Goal: Information Seeking & Learning: Learn about a topic

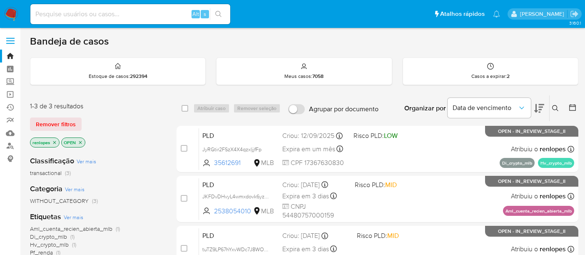
scroll to position [92, 0]
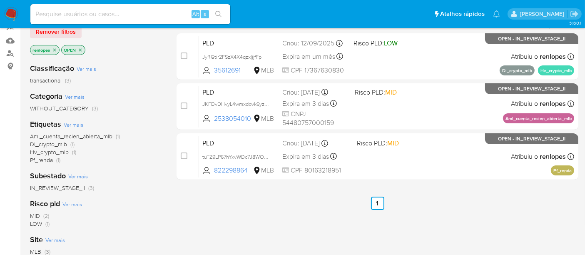
click at [14, 14] on img at bounding box center [11, 14] width 14 height 14
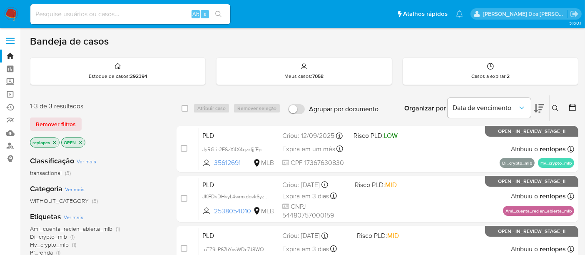
click at [110, 14] on input at bounding box center [130, 14] width 200 height 11
paste input "tuTZ9LP67hYxvWDc7J8WO67M"
type input "tuTZ9LP67hYxvWDc7J8WO67M"
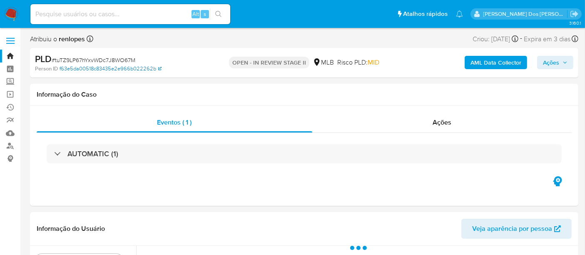
select select "10"
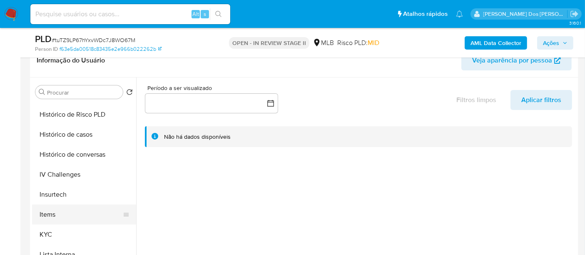
scroll to position [324, 0]
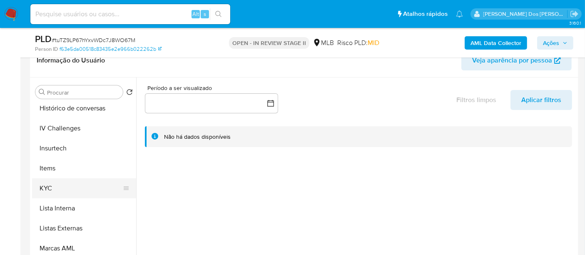
click at [52, 187] on button "KYC" at bounding box center [80, 188] width 97 height 20
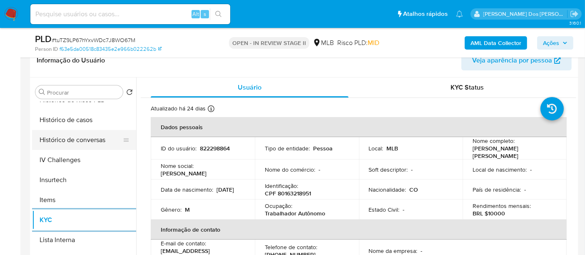
scroll to position [277, 0]
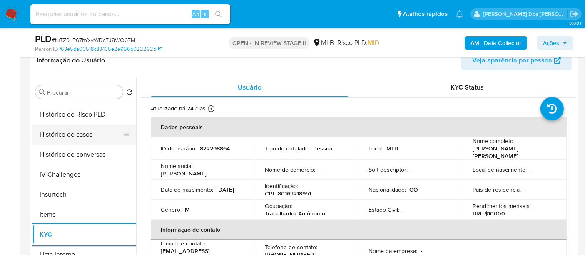
click at [76, 135] on button "Histórico de casos" at bounding box center [80, 135] width 97 height 20
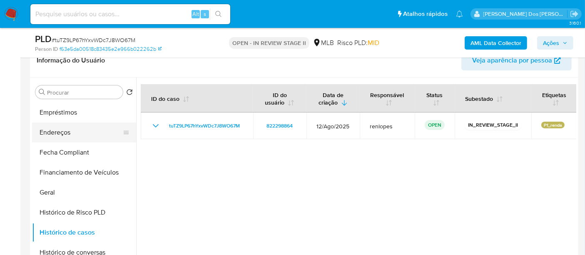
scroll to position [139, 0]
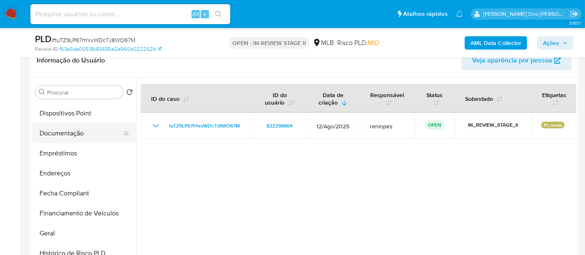
click at [74, 135] on button "Documentação" at bounding box center [80, 133] width 97 height 20
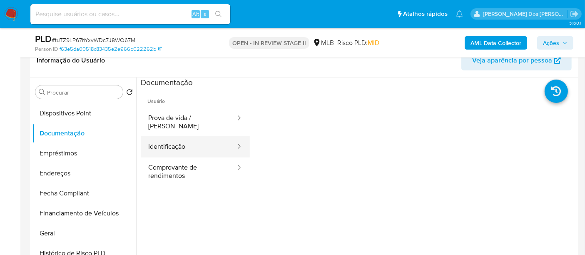
click at [162, 142] on button "Identificação" at bounding box center [189, 146] width 96 height 21
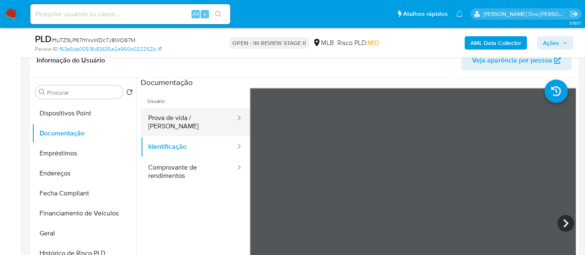
click at [185, 121] on button "Prova de vida / Selfie" at bounding box center [189, 122] width 96 height 28
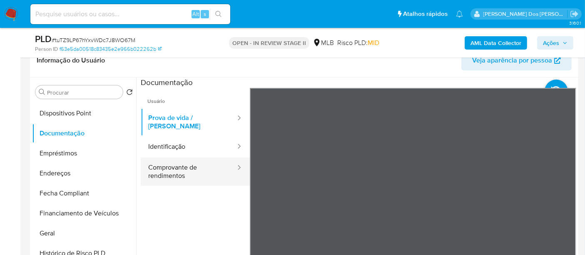
click at [165, 160] on button "Comprovante de rendimentos" at bounding box center [189, 171] width 96 height 28
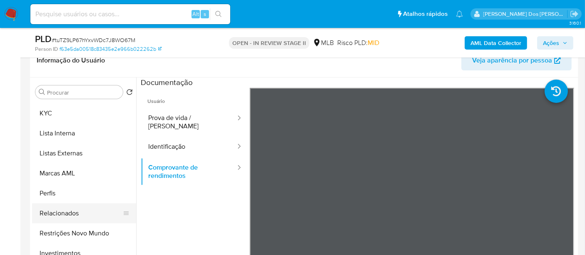
scroll to position [431, 0]
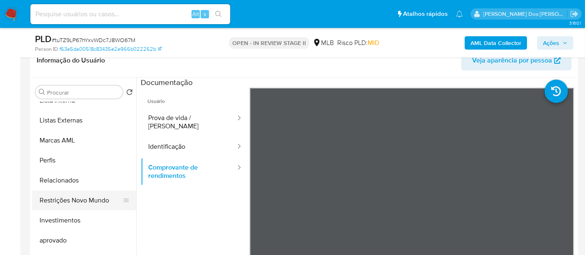
click at [74, 202] on button "Restrições Novo Mundo" at bounding box center [80, 200] width 97 height 20
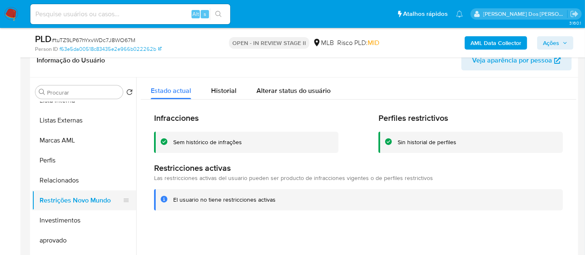
scroll to position [246, 0]
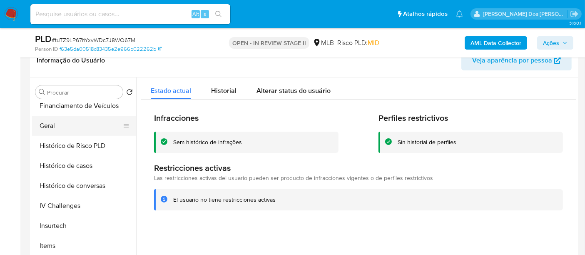
click at [52, 122] on button "Geral" at bounding box center [80, 126] width 97 height 20
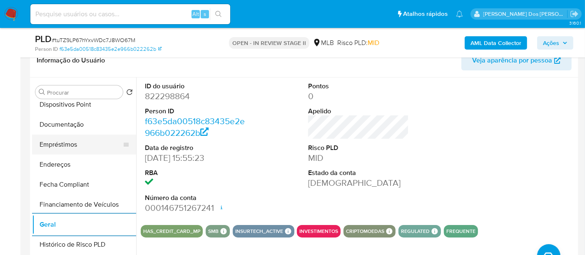
scroll to position [107, 0]
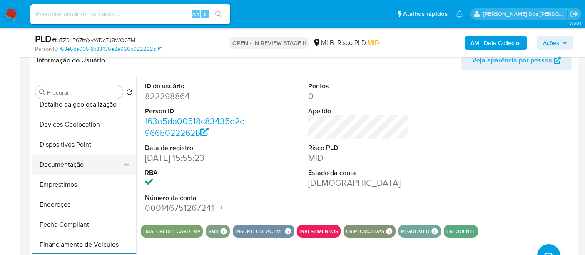
click at [53, 164] on button "Documentação" at bounding box center [80, 164] width 97 height 20
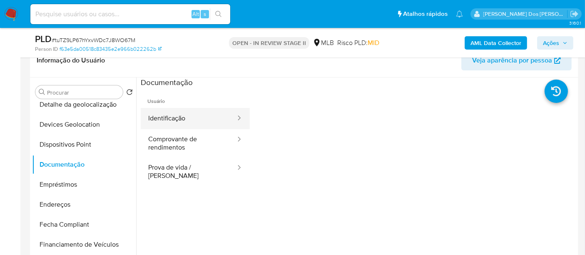
click at [156, 120] on button "Identificação" at bounding box center [189, 118] width 96 height 21
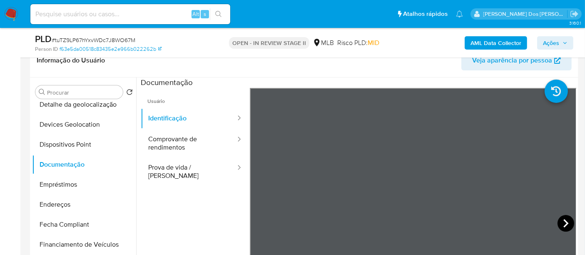
click at [559, 224] on icon at bounding box center [566, 223] width 17 height 17
click at [257, 228] on icon at bounding box center [260, 223] width 17 height 17
click at [90, 18] on input at bounding box center [130, 14] width 200 height 11
type input "msaluha@yahoo.com"
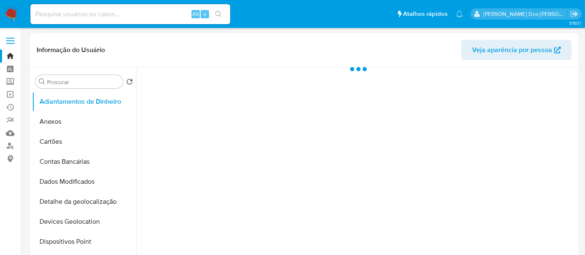
select select "10"
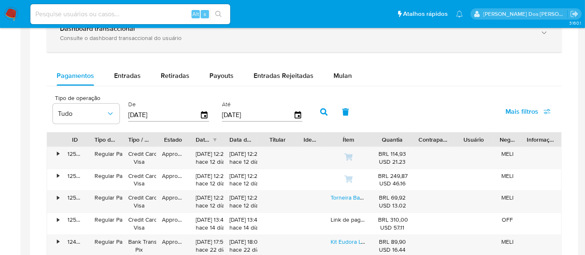
scroll to position [463, 0]
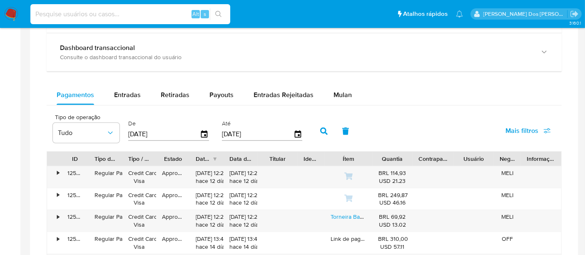
click at [134, 17] on input at bounding box center [130, 14] width 200 height 11
click at [148, 17] on input at bounding box center [130, 14] width 200 height 11
type input "renatolopesfilho1011@gmail.com"
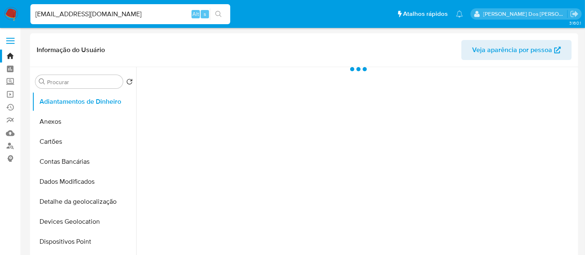
select select "10"
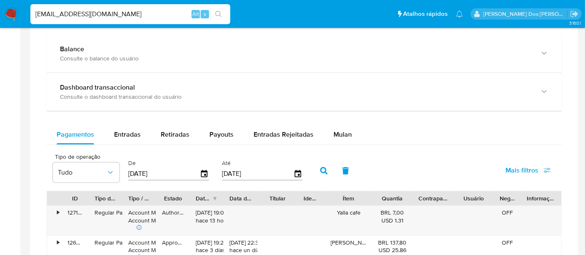
scroll to position [463, 0]
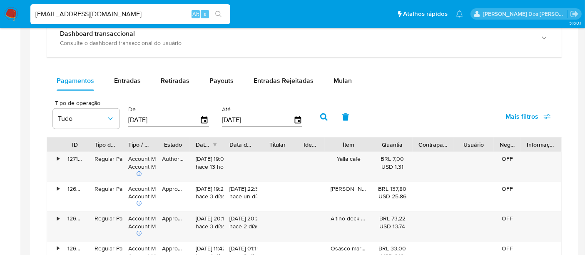
click at [167, 16] on input "renatolopesfilho1011@gmail.com" at bounding box center [130, 14] width 200 height 11
type input "simonelopes0610@gmail.com"
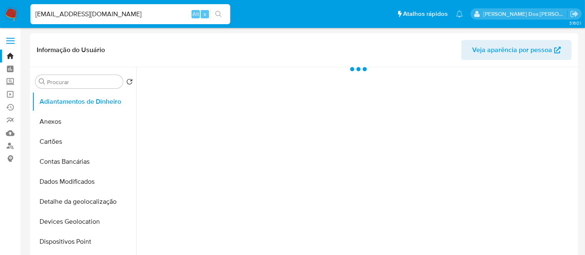
select select "10"
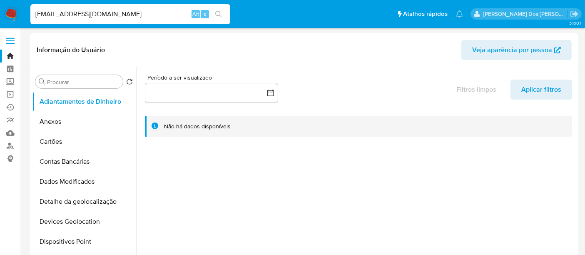
click at [111, 15] on input "simonelopes0610@gmail.com" at bounding box center [130, 14] width 200 height 11
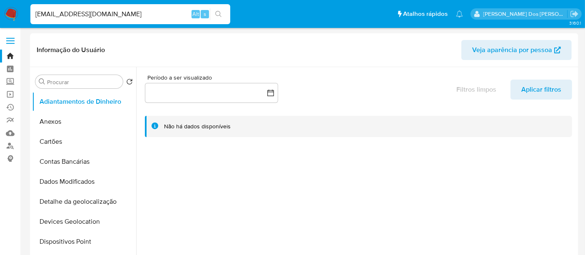
paste input "JKFDvDHvyL4wmxdovk6yzla1"
type input "JKFDvDHvyL4wmxdovk6yzla1"
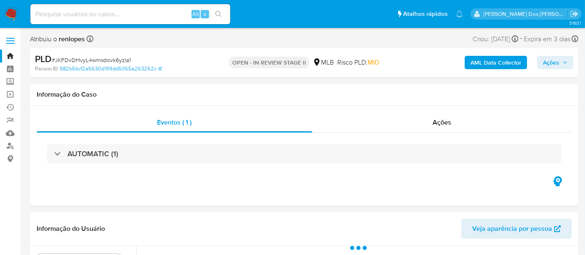
select select "10"
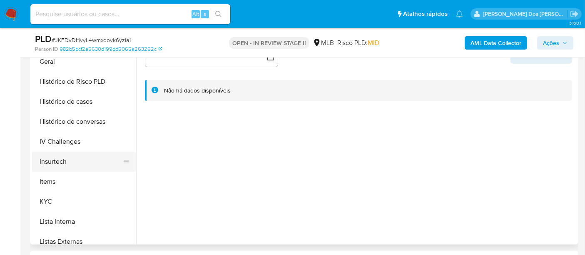
scroll to position [277, 0]
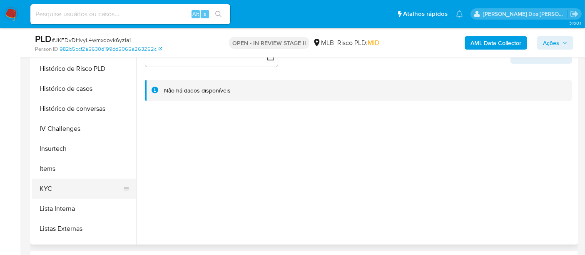
click at [50, 188] on button "KYC" at bounding box center [80, 189] width 97 height 20
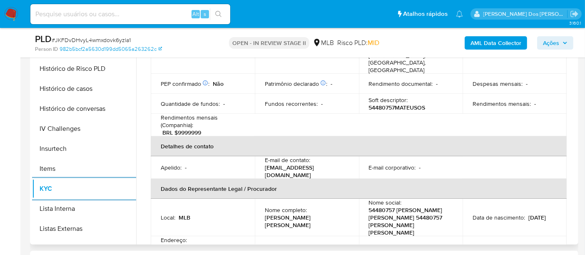
scroll to position [185, 0]
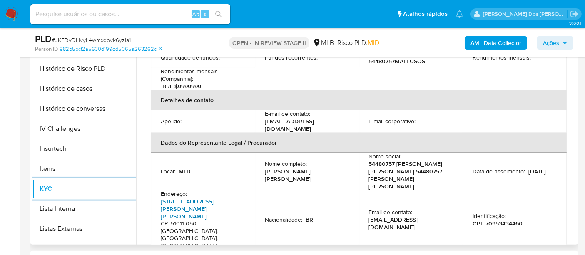
click at [204, 197] on link "Avenida Engenheiro Domingos Ferreira 1222, Pina" at bounding box center [187, 208] width 53 height 23
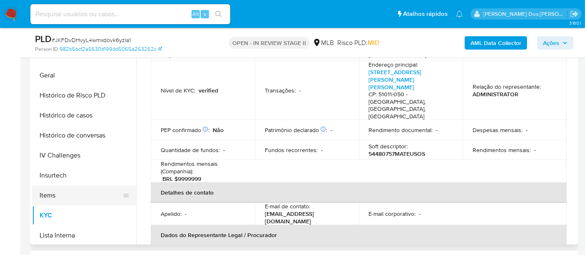
scroll to position [184, 0]
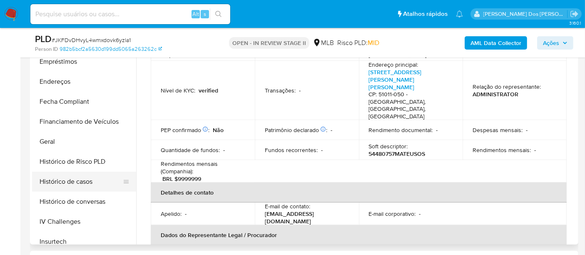
click at [84, 184] on button "Histórico de casos" at bounding box center [80, 182] width 97 height 20
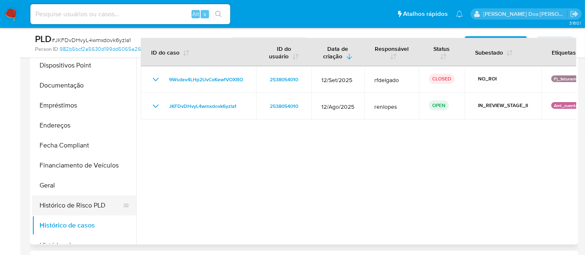
scroll to position [92, 0]
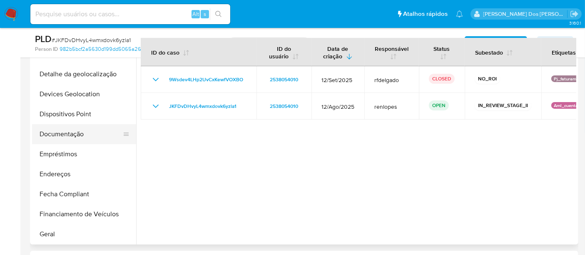
click at [62, 136] on button "Documentação" at bounding box center [80, 134] width 97 height 20
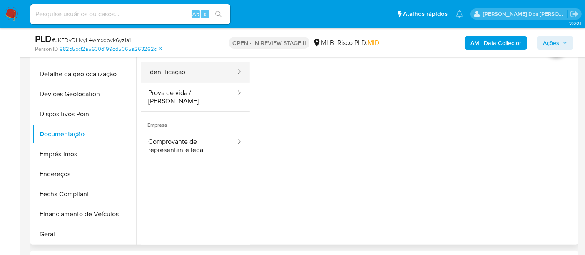
click at [180, 62] on button "Identificação" at bounding box center [189, 72] width 96 height 21
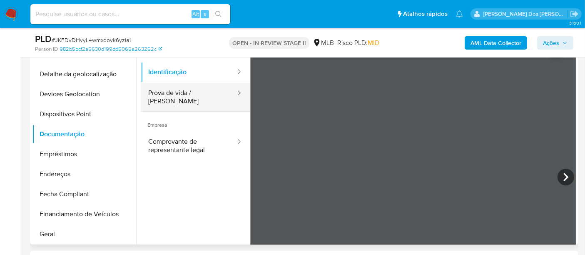
click at [184, 99] on button "Prova de vida / Selfie" at bounding box center [189, 97] width 96 height 28
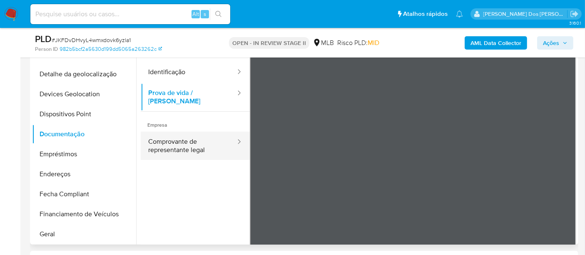
click at [192, 139] on button "Comprovante de representante legal" at bounding box center [189, 146] width 96 height 28
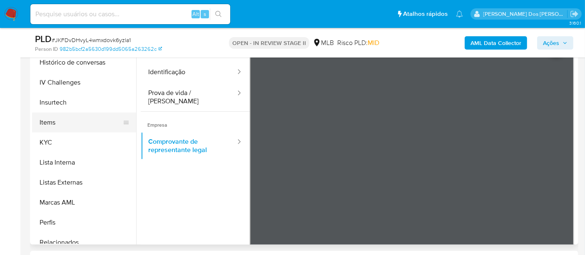
scroll to position [416, 0]
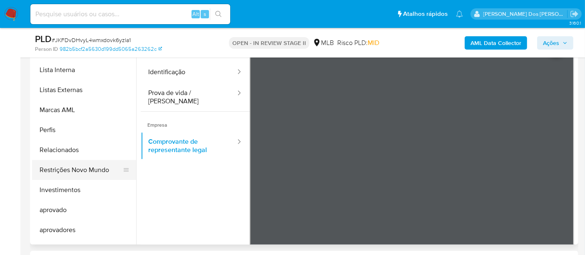
click at [83, 166] on button "Restrições Novo Mundo" at bounding box center [80, 170] width 97 height 20
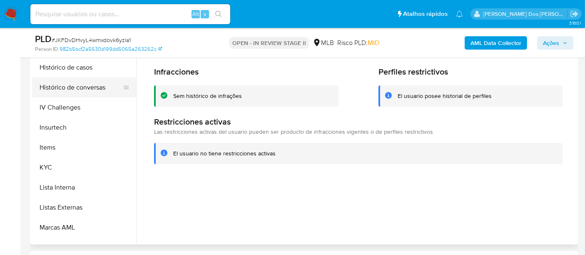
scroll to position [231, 0]
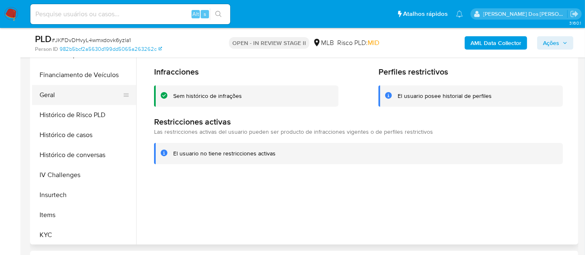
click at [43, 95] on button "Geral" at bounding box center [80, 95] width 97 height 20
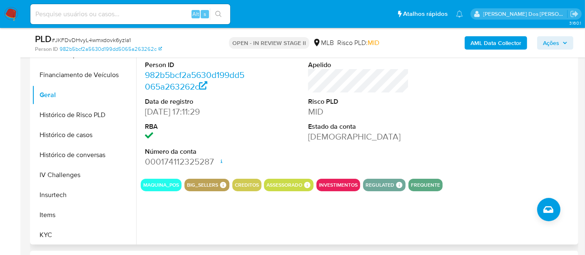
scroll to position [139, 0]
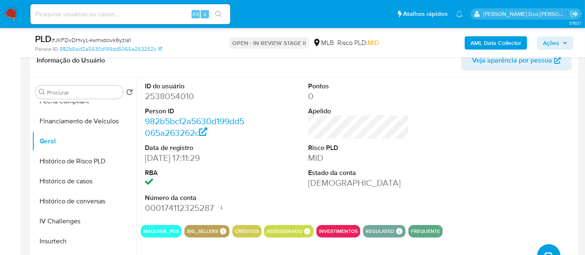
click at [167, 100] on dd "2538054010" at bounding box center [195, 96] width 101 height 12
copy dd "2538054010"
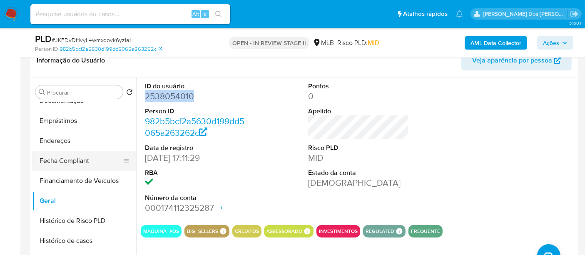
scroll to position [138, 0]
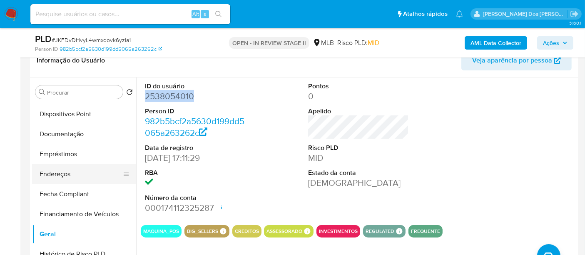
click at [75, 177] on button "Endereços" at bounding box center [80, 174] width 97 height 20
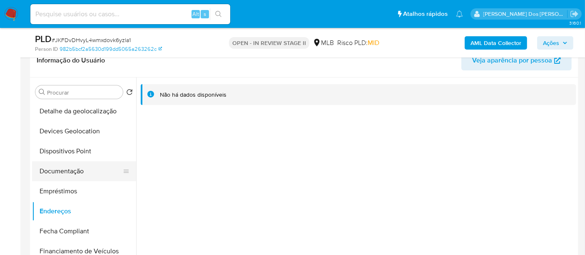
scroll to position [92, 0]
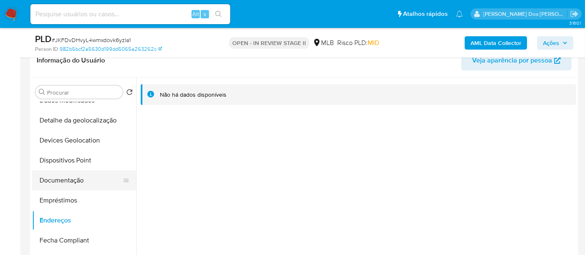
click at [60, 179] on button "Documentação" at bounding box center [80, 180] width 97 height 20
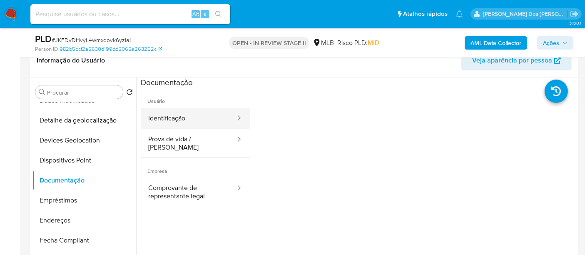
drag, startPoint x: 172, startPoint y: 119, endPoint x: 196, endPoint y: 125, distance: 24.4
click at [172, 119] on button "Identificação" at bounding box center [189, 118] width 96 height 21
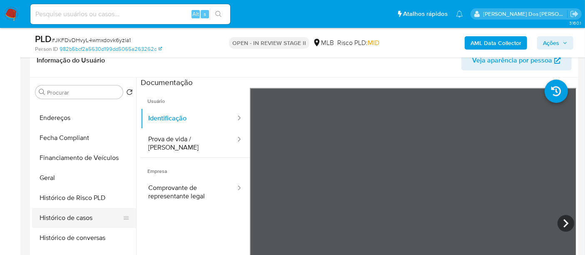
scroll to position [231, 0]
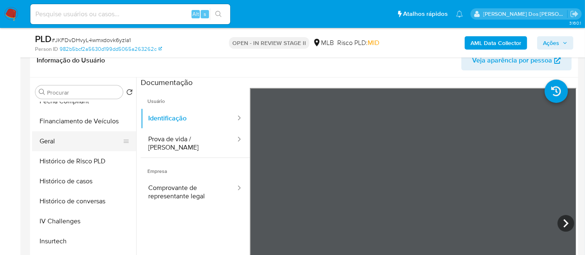
click at [52, 141] on button "Geral" at bounding box center [80, 141] width 97 height 20
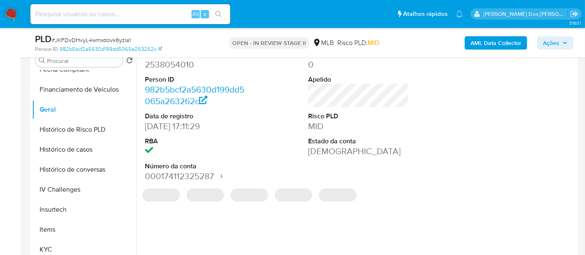
scroll to position [185, 0]
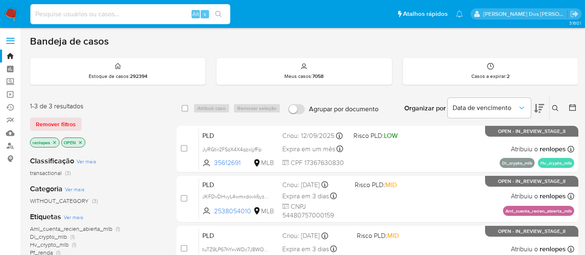
scroll to position [46, 0]
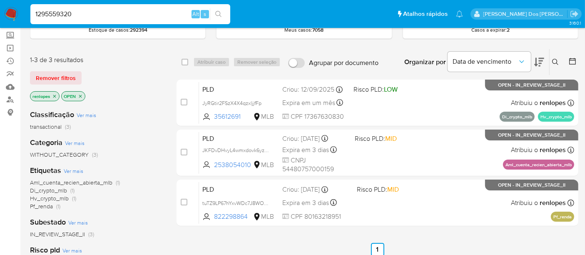
type input "1295559320"
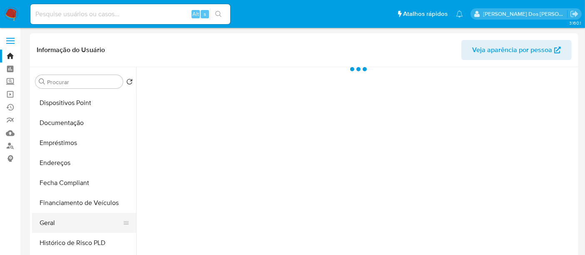
scroll to position [231, 0]
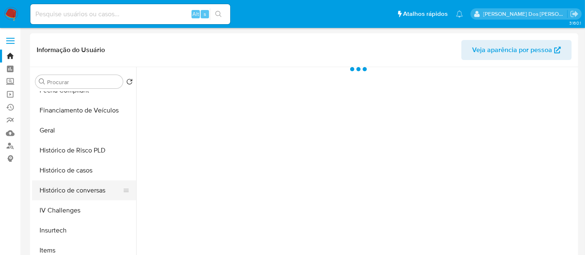
select select "10"
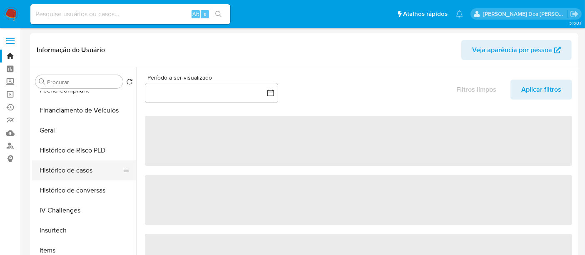
click at [68, 177] on button "Histórico de casos" at bounding box center [80, 170] width 97 height 20
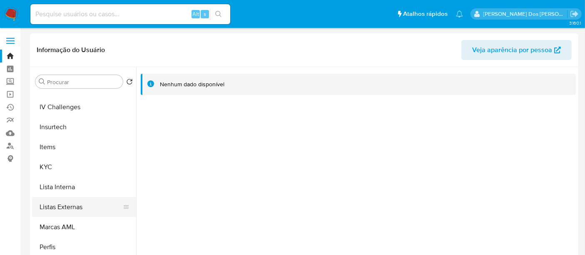
scroll to position [370, 0]
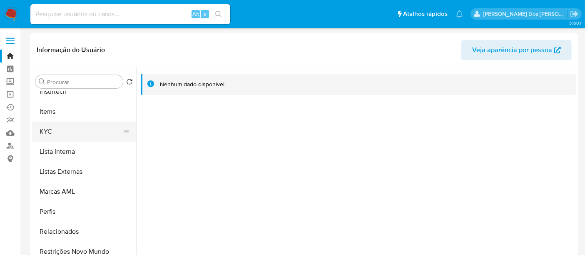
click at [46, 131] on button "KYC" at bounding box center [80, 132] width 97 height 20
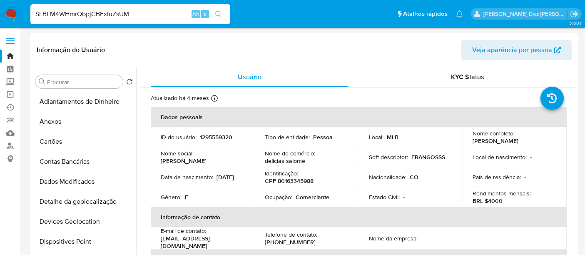
select select "10"
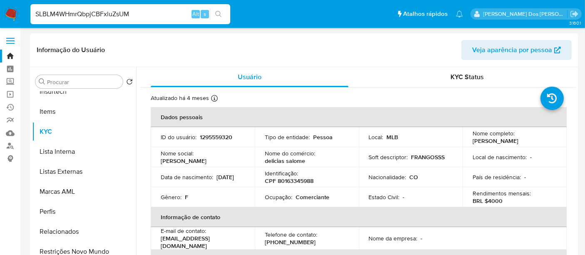
type input "SLBLM4WHmrQbpjCBFxluZsUM"
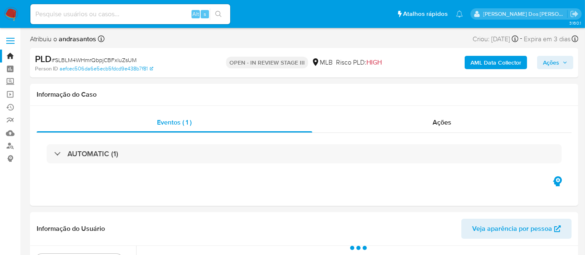
select select "10"
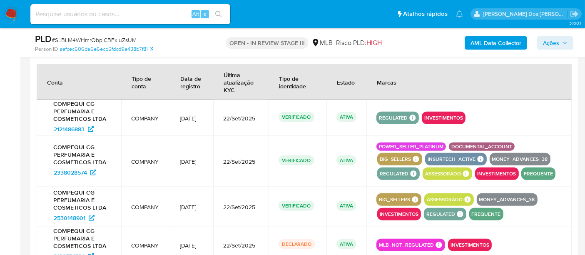
scroll to position [1018, 0]
